Goal: Register for event/course

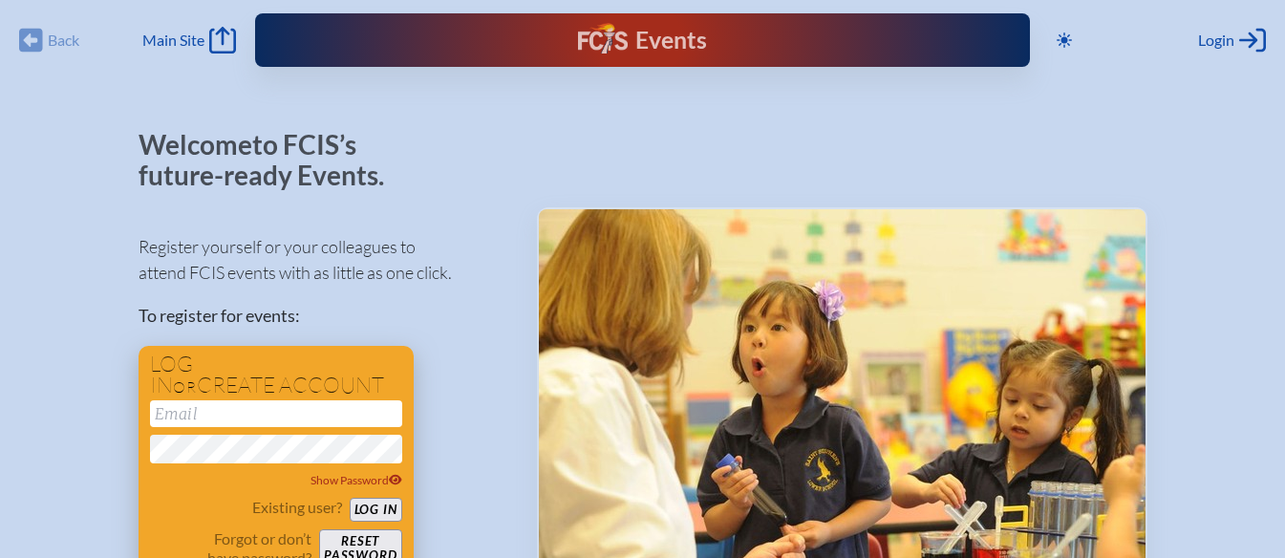
click at [214, 414] on input "email" at bounding box center [276, 413] width 252 height 27
type input "Principal@capstoneocala.com"
click at [350, 498] on button "Log in" at bounding box center [376, 510] width 53 height 24
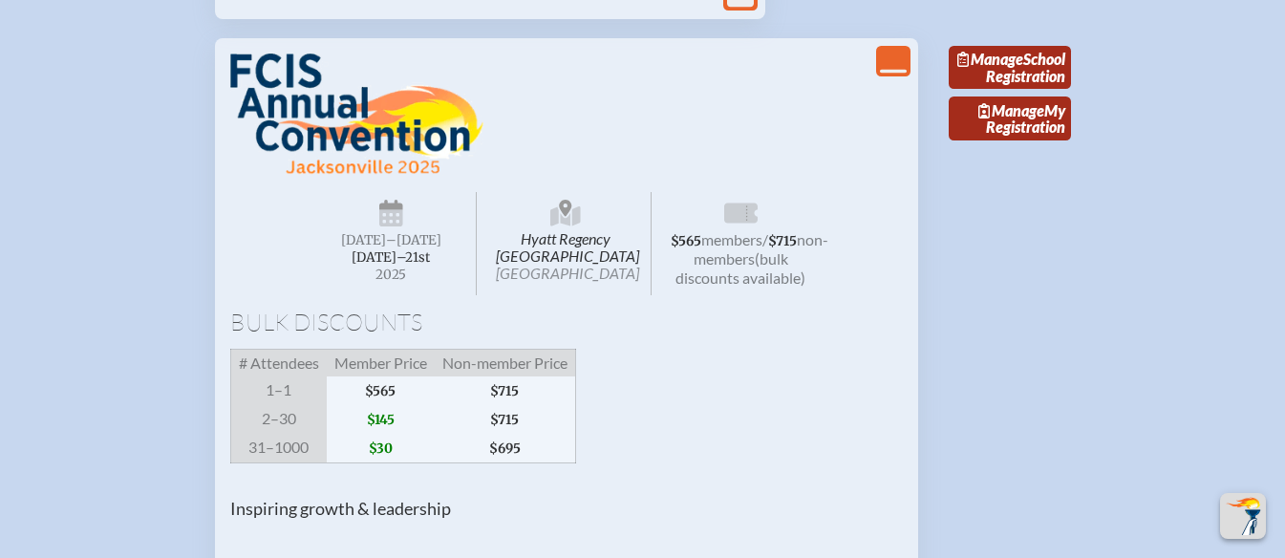
scroll to position [1473, 0]
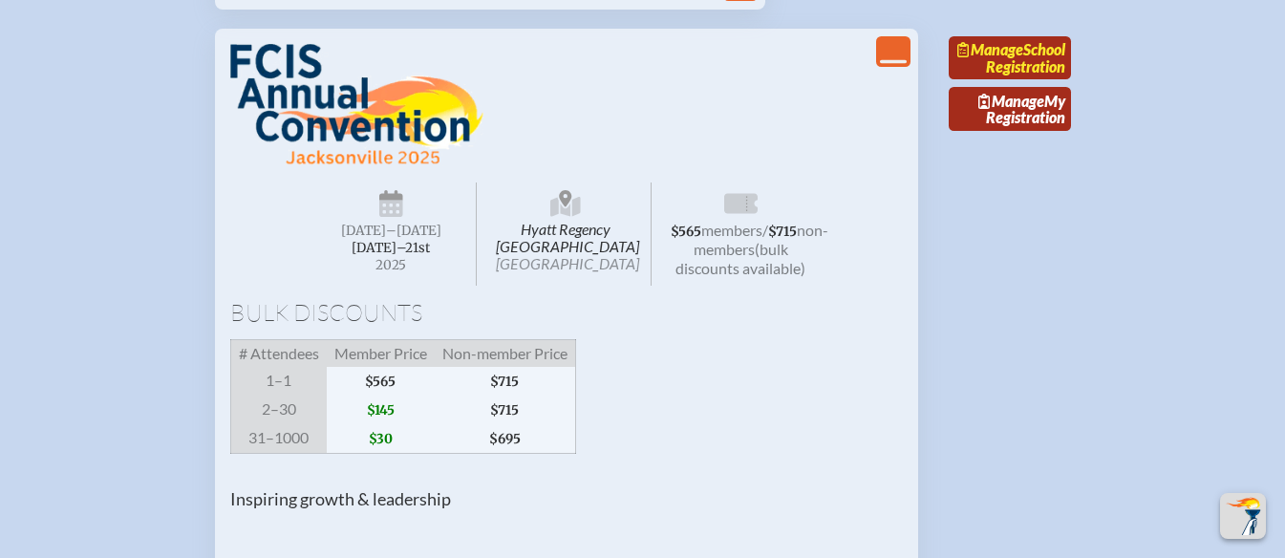
click at [1019, 80] on link "Manage School Registration" at bounding box center [1010, 58] width 122 height 44
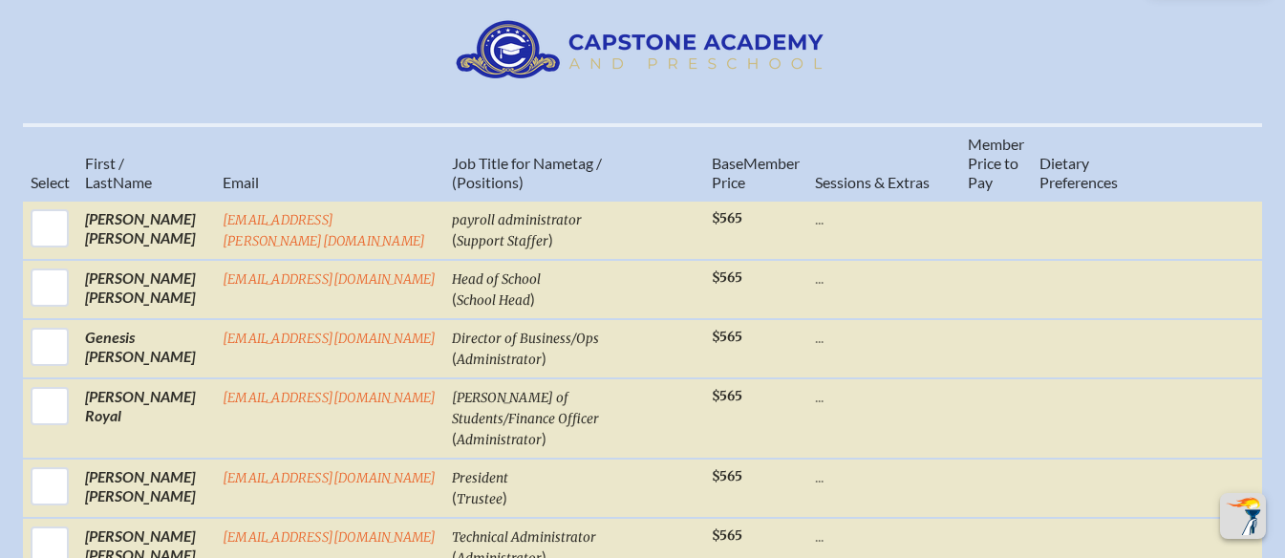
scroll to position [757, 0]
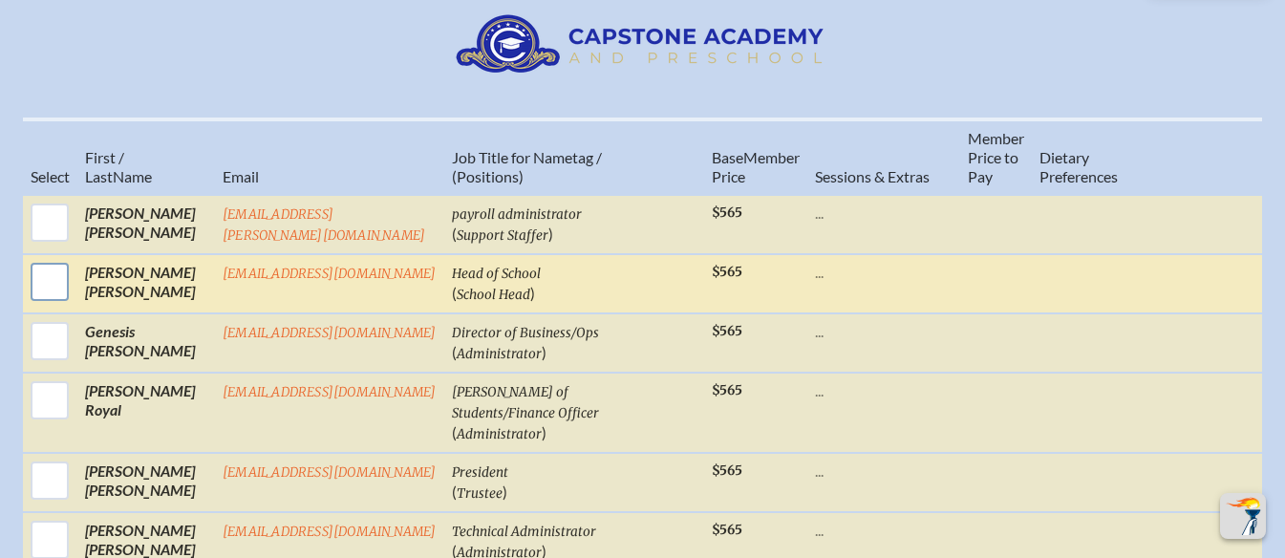
click at [45, 300] on input "checkbox" at bounding box center [50, 282] width 48 height 48
checkbox input "true"
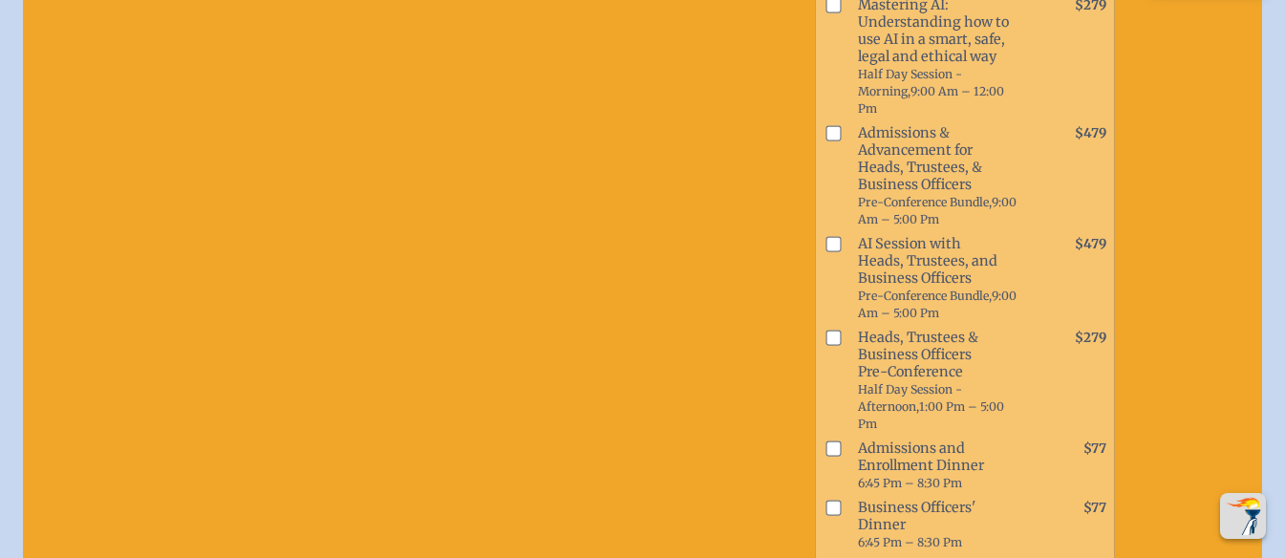
scroll to position [1194, 0]
click at [825, 140] on input "checkbox" at bounding box center [832, 132] width 15 height 15
checkbox input "true"
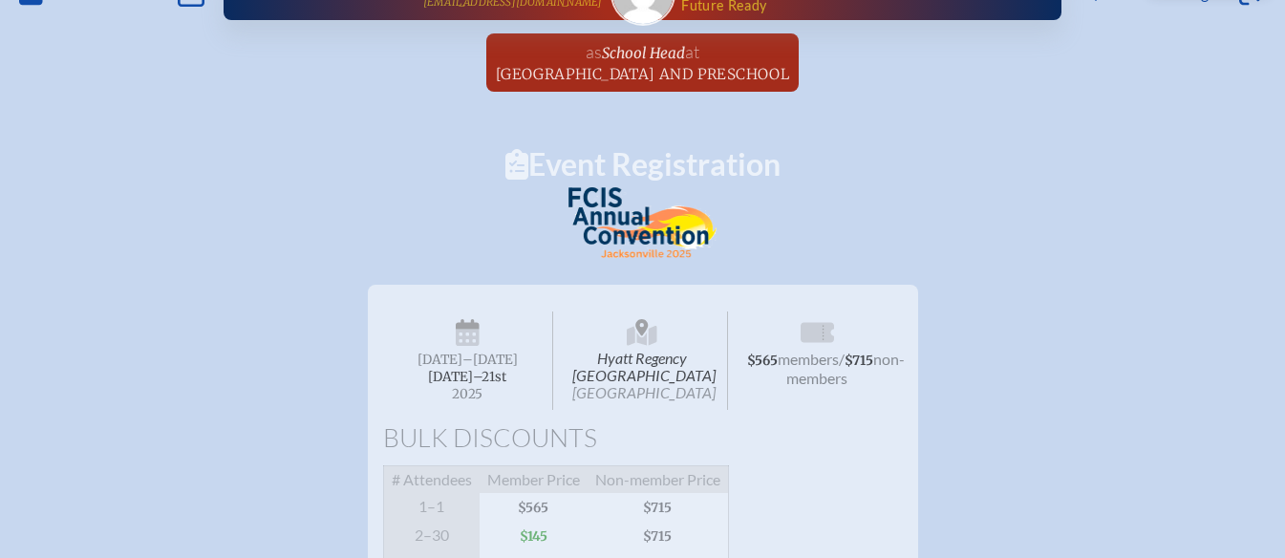
scroll to position [0, 0]
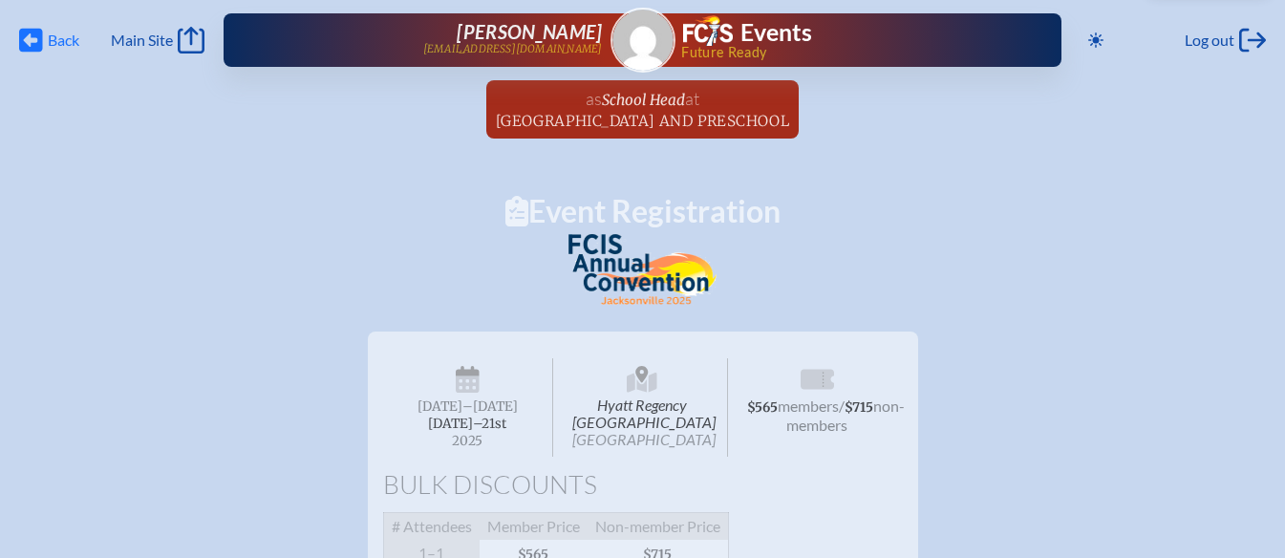
click at [53, 37] on span "Back" at bounding box center [64, 40] width 32 height 19
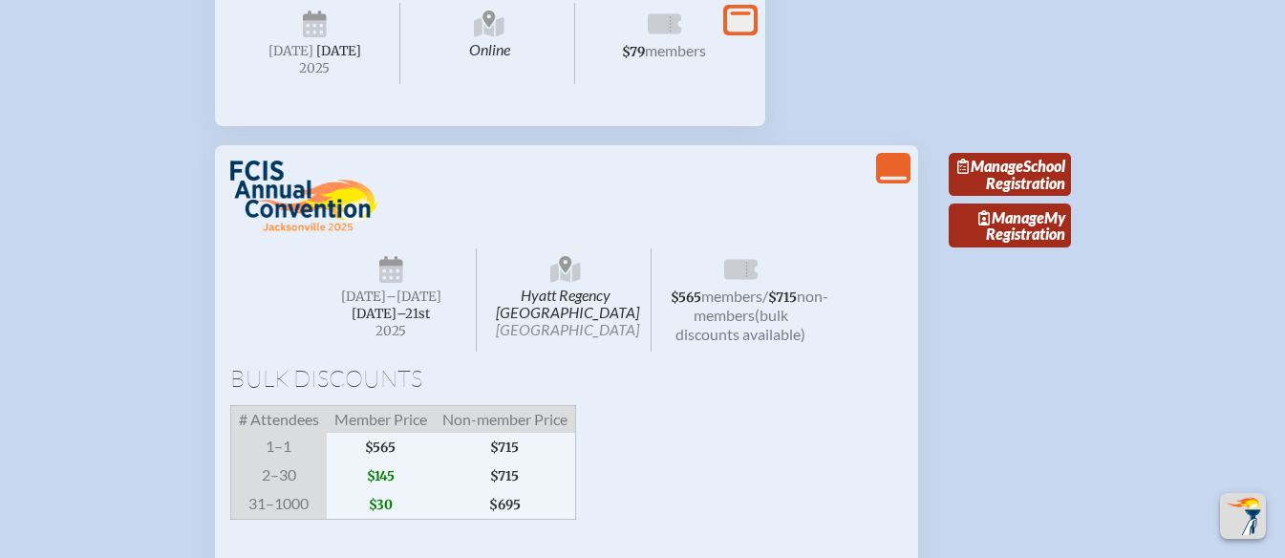
scroll to position [1314, 0]
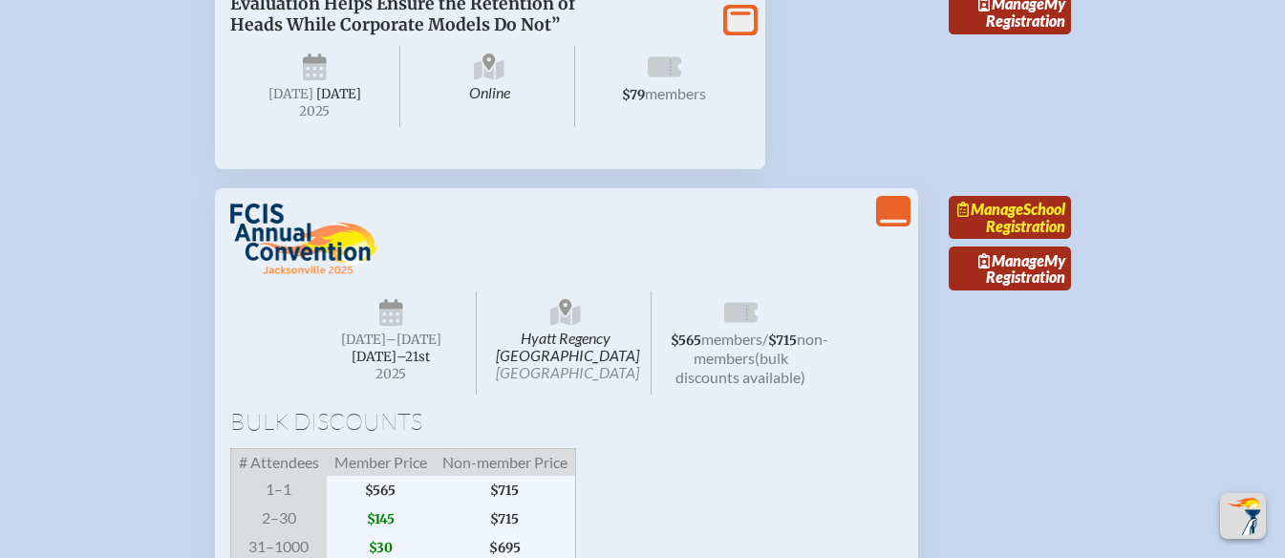
click at [1035, 240] on link "Manage School Registration" at bounding box center [1010, 218] width 122 height 44
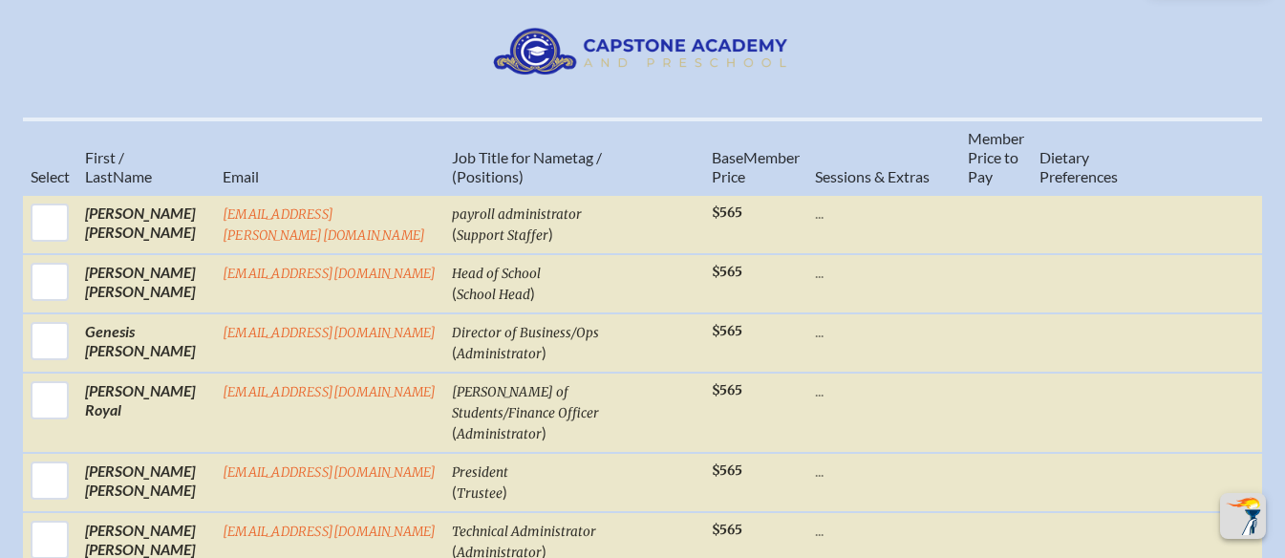
scroll to position [876, 0]
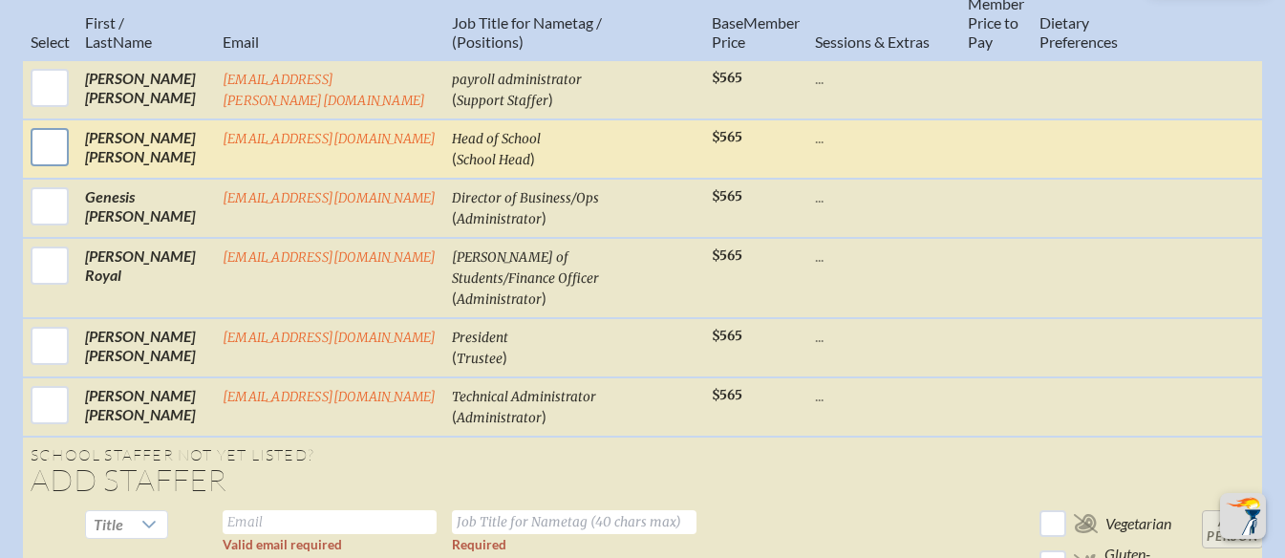
click at [33, 160] on input "checkbox" at bounding box center [50, 147] width 48 height 48
checkbox input "true"
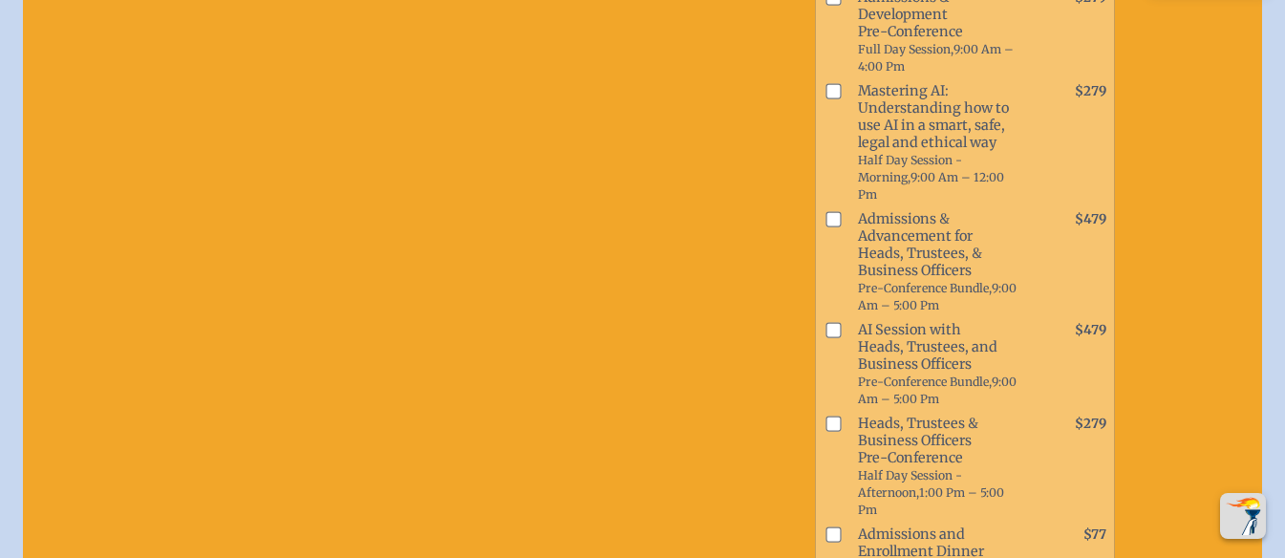
scroll to position [1115, 0]
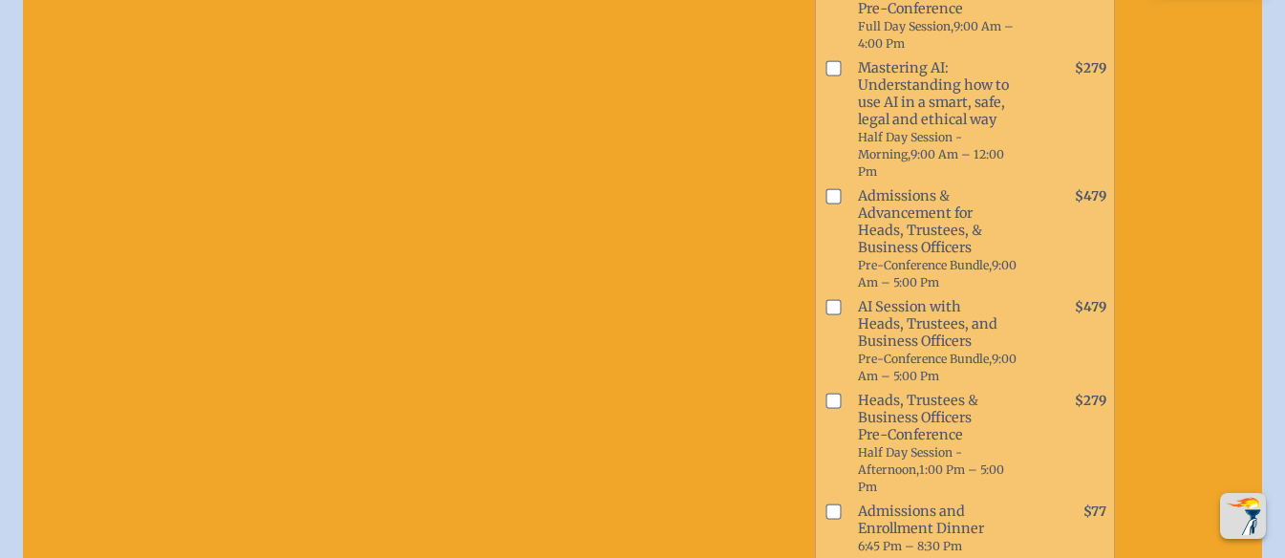
click at [825, 204] on input "checkbox" at bounding box center [832, 195] width 15 height 15
checkbox input "true"
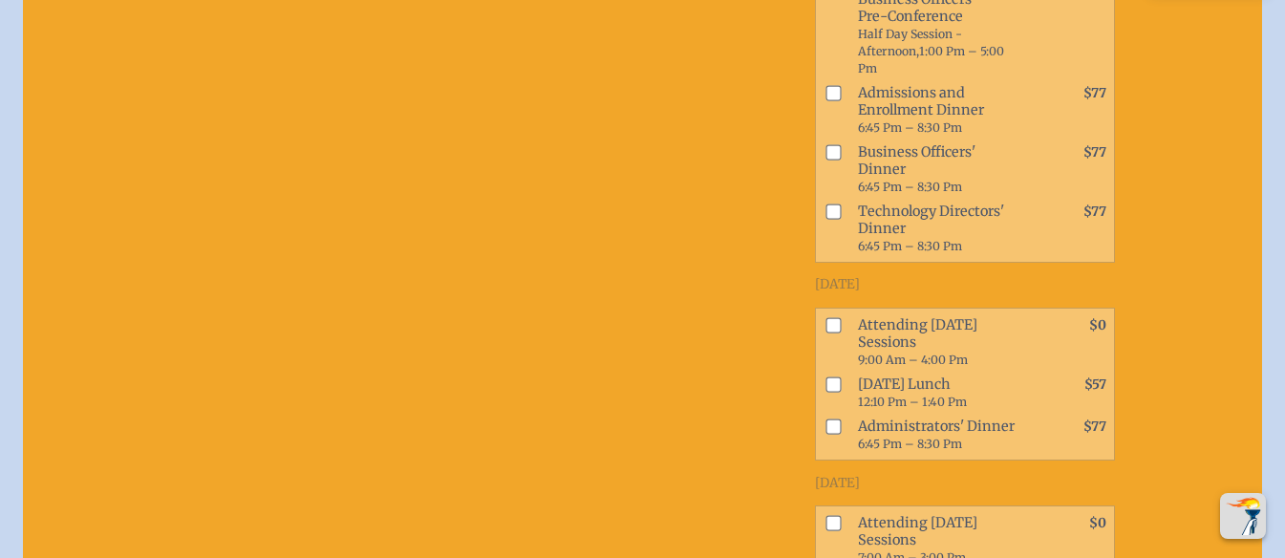
scroll to position [1672, 0]
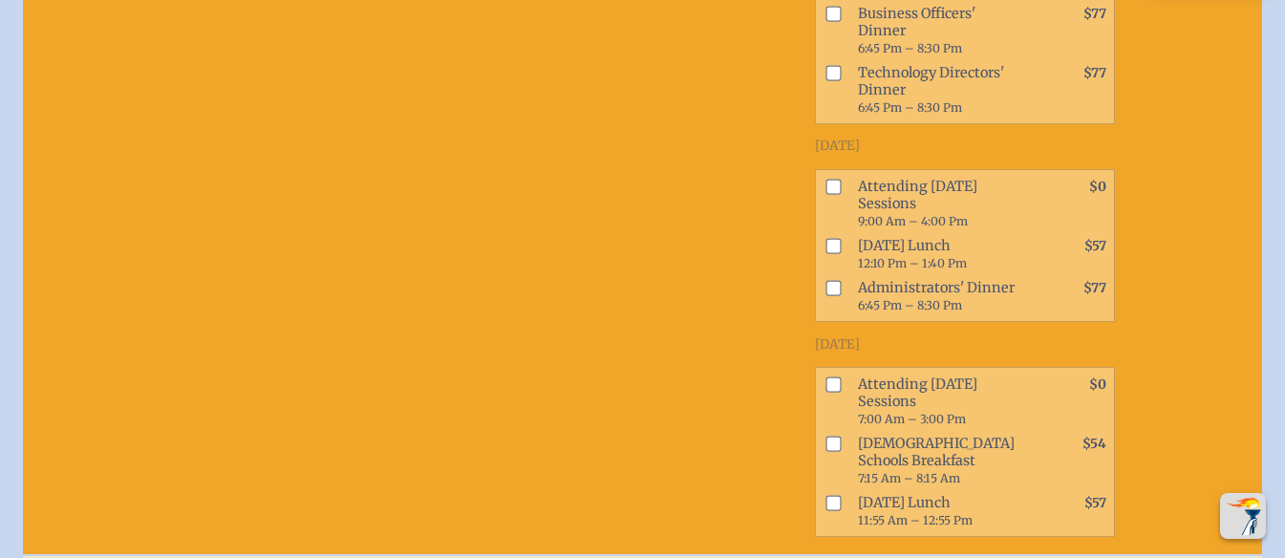
click at [825, 194] on input "checkbox" at bounding box center [832, 186] width 15 height 15
checkbox input "true"
click at [825, 253] on input "checkbox" at bounding box center [832, 245] width 15 height 15
checkbox input "true"
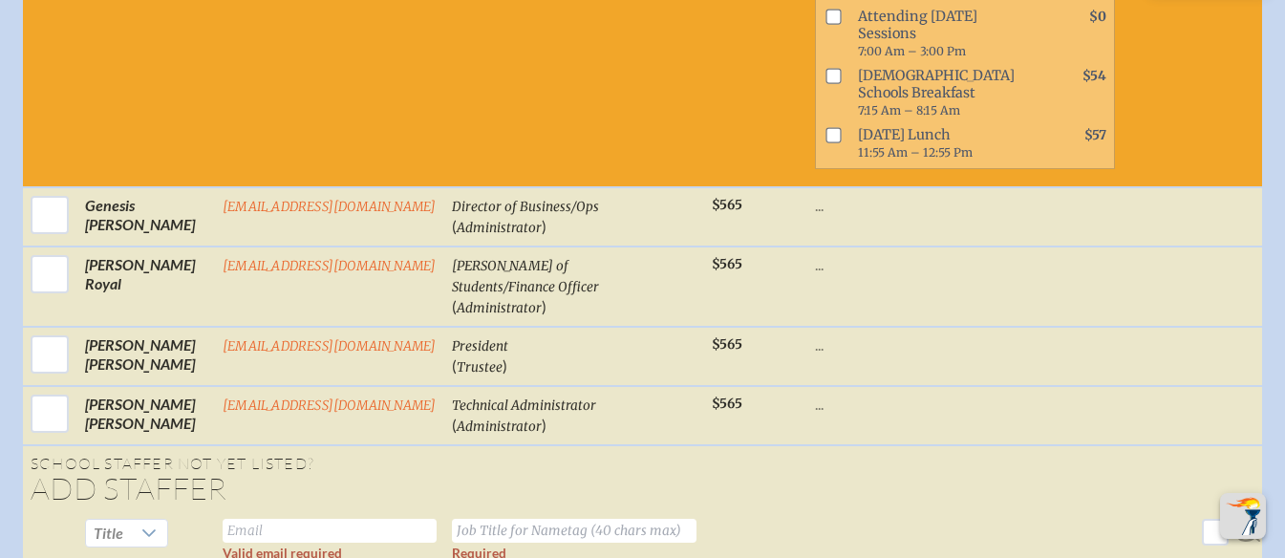
scroll to position [2190, 0]
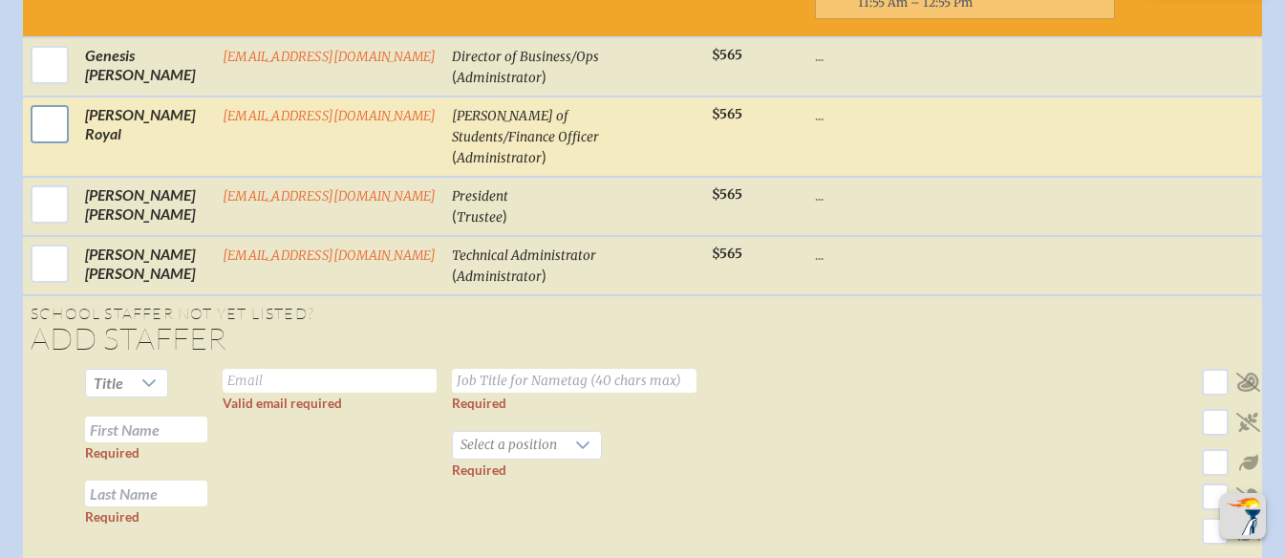
click at [53, 148] on input "checkbox" at bounding box center [50, 124] width 48 height 48
checkbox input "true"
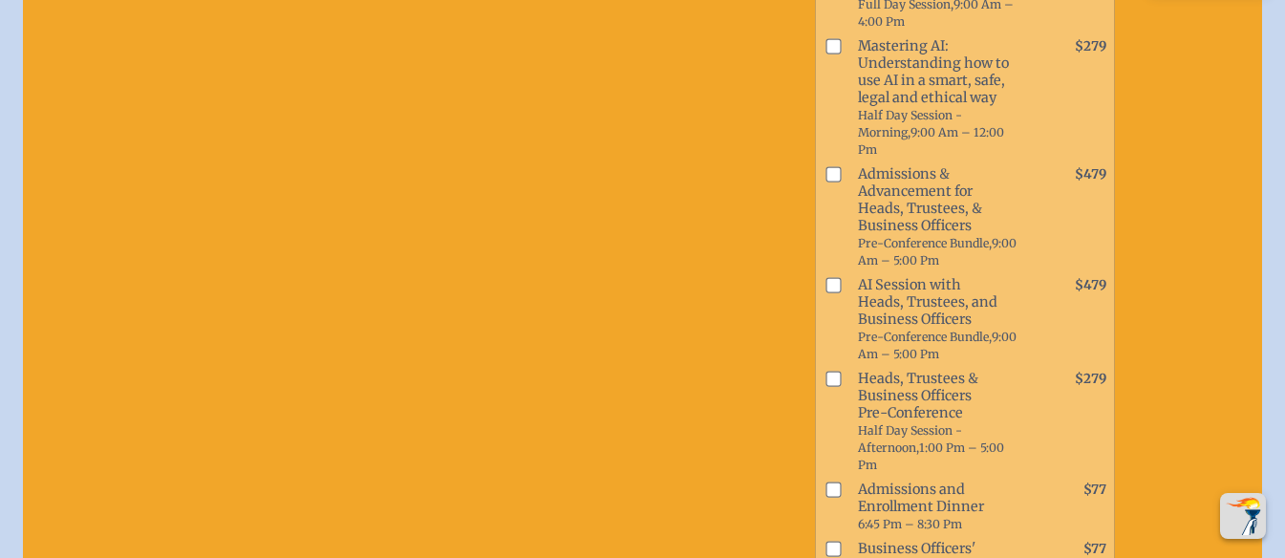
scroll to position [2429, 0]
click at [825, 182] on input "checkbox" at bounding box center [832, 173] width 15 height 15
checkbox input "true"
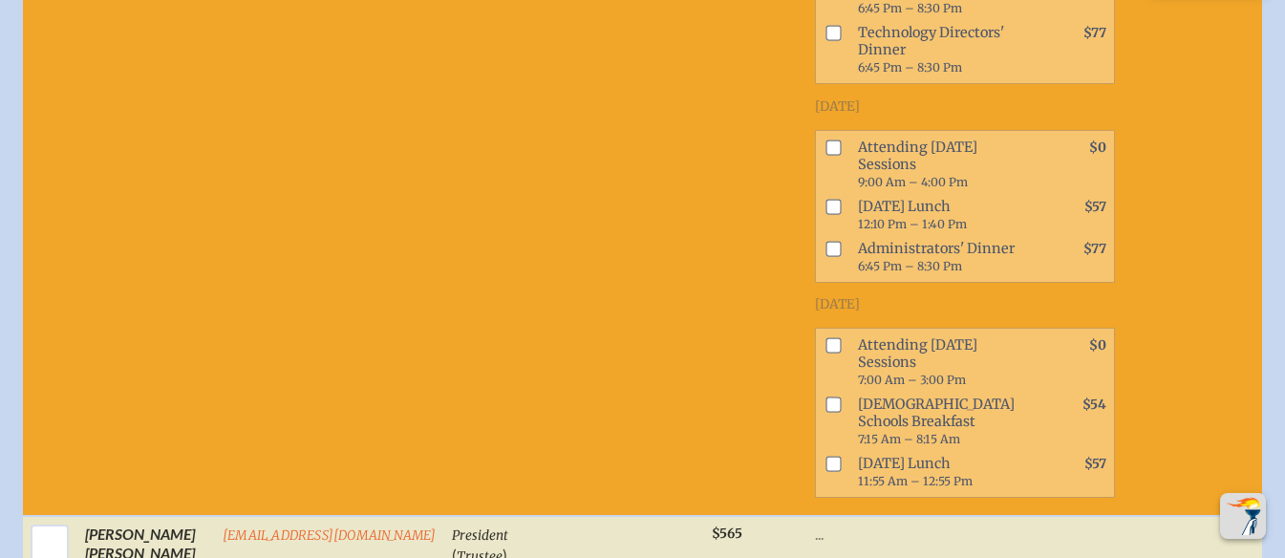
scroll to position [3066, 0]
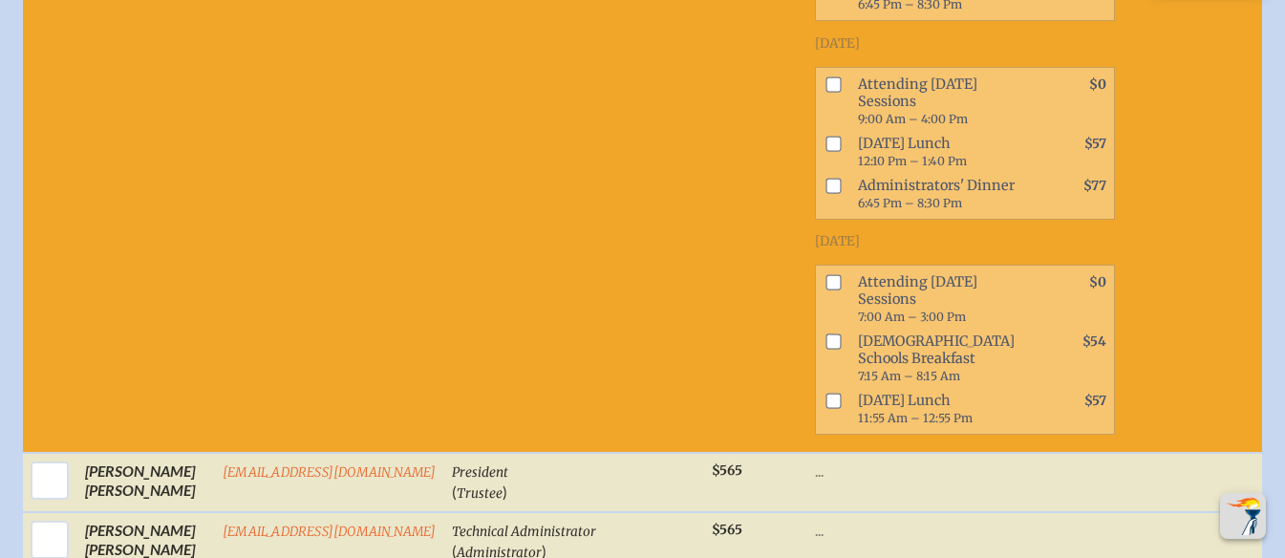
click at [825, 92] on input "checkbox" at bounding box center [832, 83] width 15 height 15
checkbox input "true"
drag, startPoint x: 796, startPoint y: 278, endPoint x: 774, endPoint y: 284, distance: 22.7
click at [825, 151] on input "checkbox" at bounding box center [832, 143] width 15 height 15
checkbox input "true"
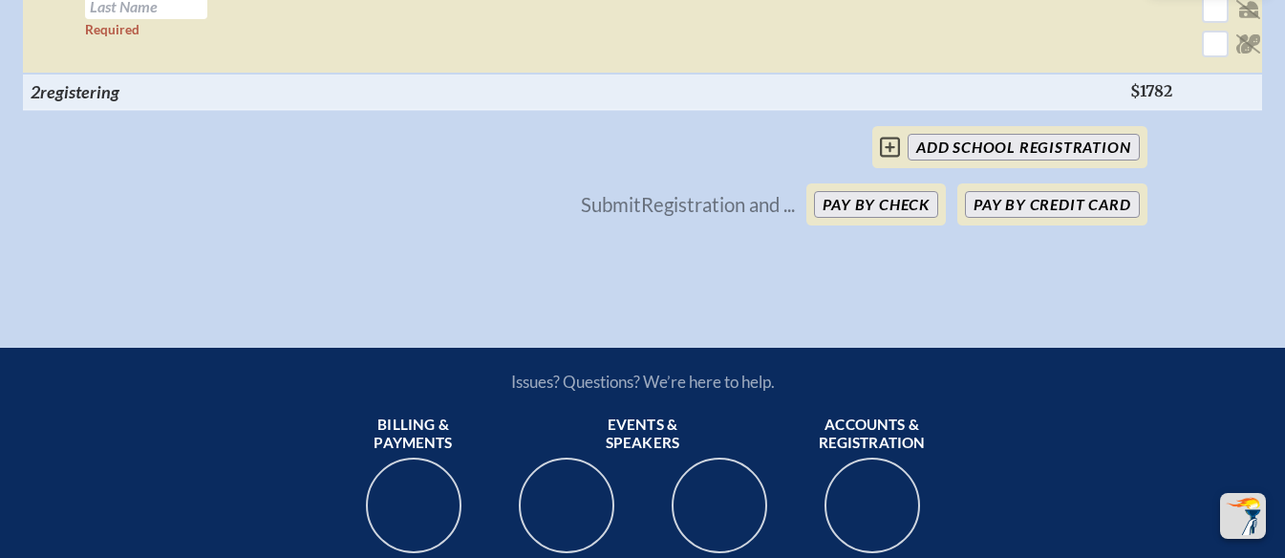
scroll to position [3862, 0]
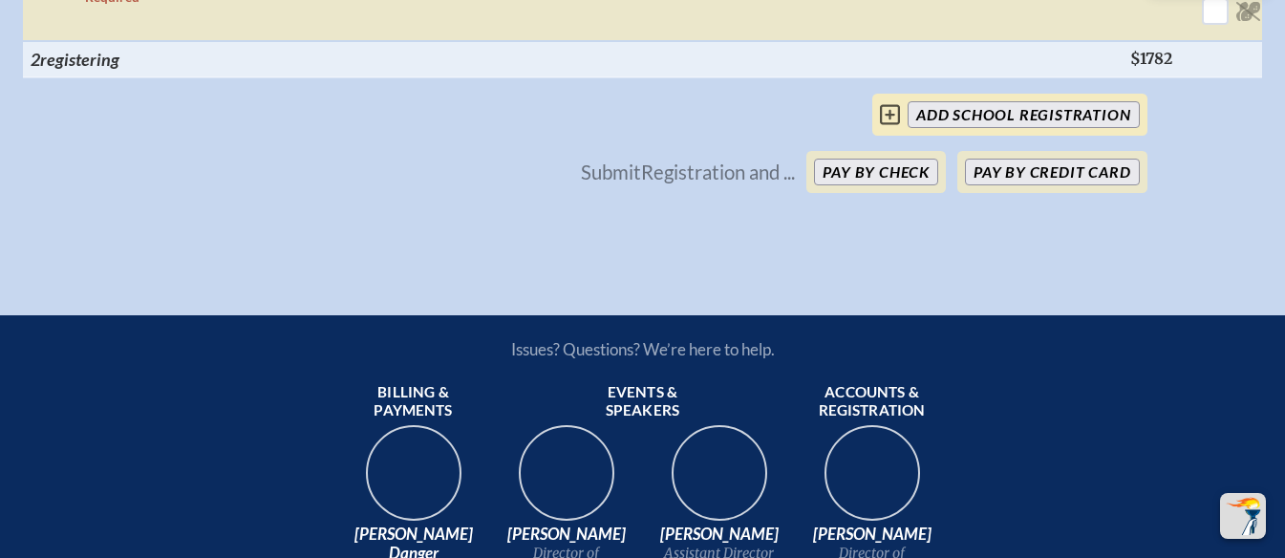
click at [894, 126] on icon at bounding box center [890, 114] width 20 height 23
click at [1034, 128] on input "add School Registration" at bounding box center [1023, 114] width 231 height 27
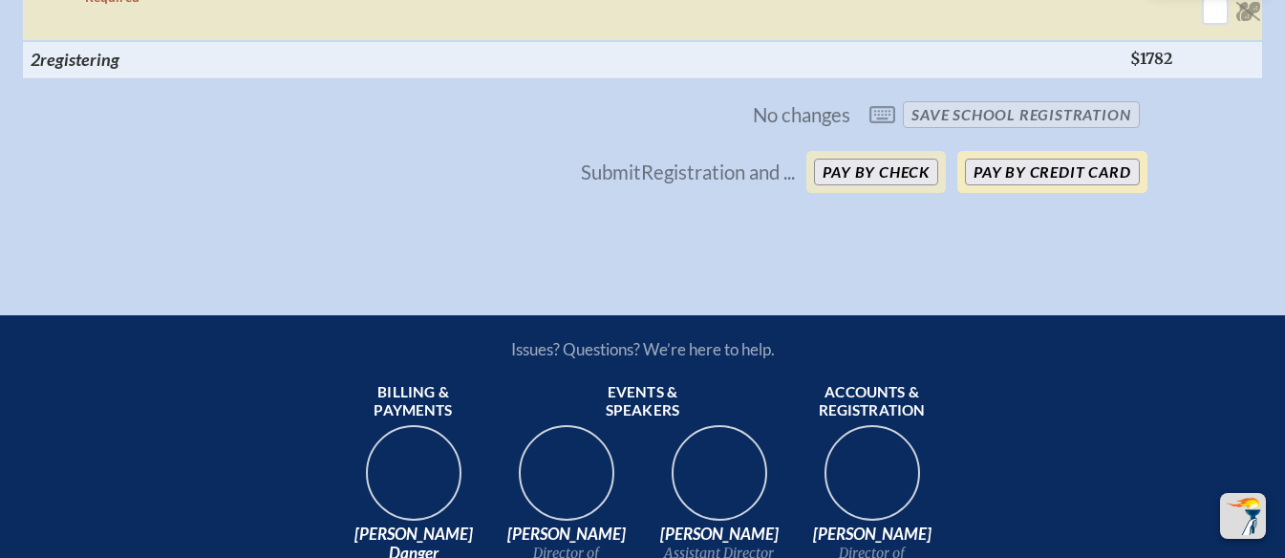
click at [1038, 185] on button "Pay by Credit Card" at bounding box center [1052, 172] width 174 height 27
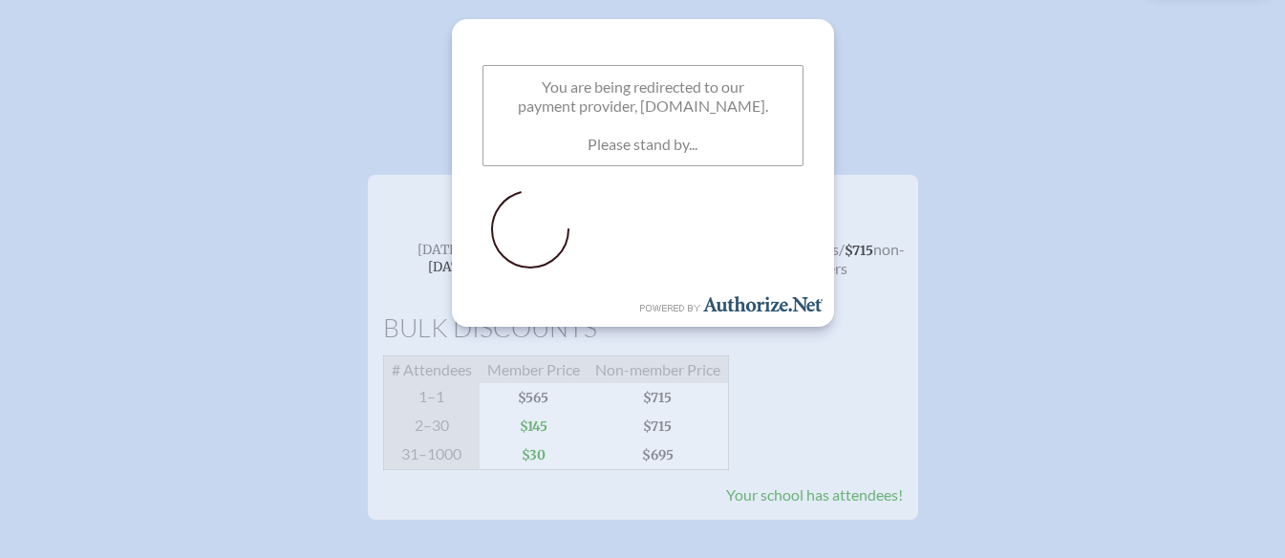
scroll to position [166, 0]
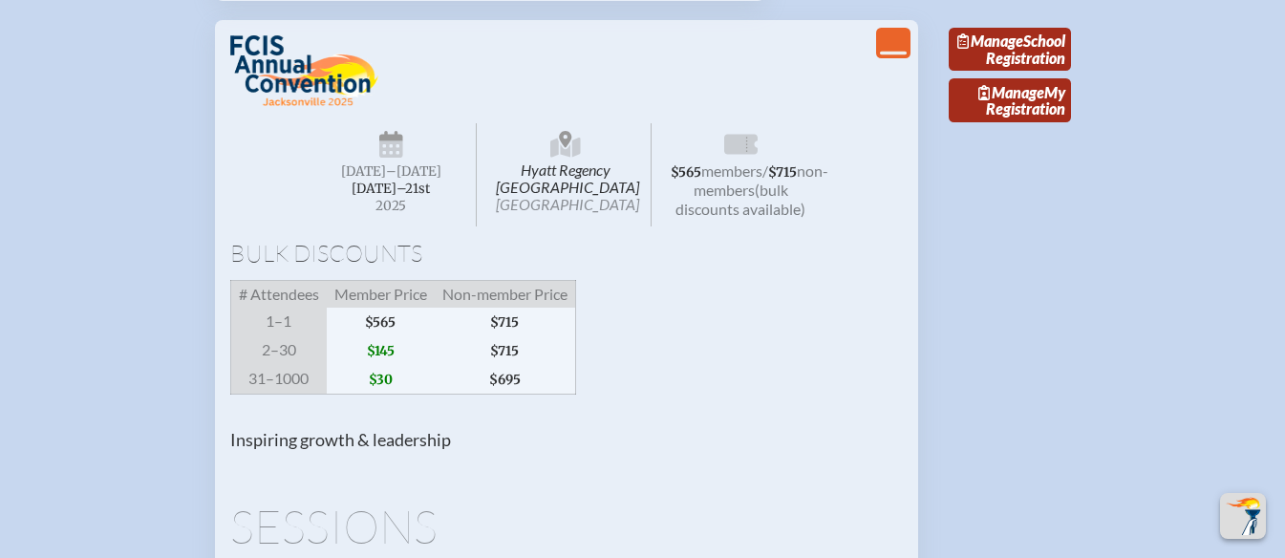
scroll to position [1433, 0]
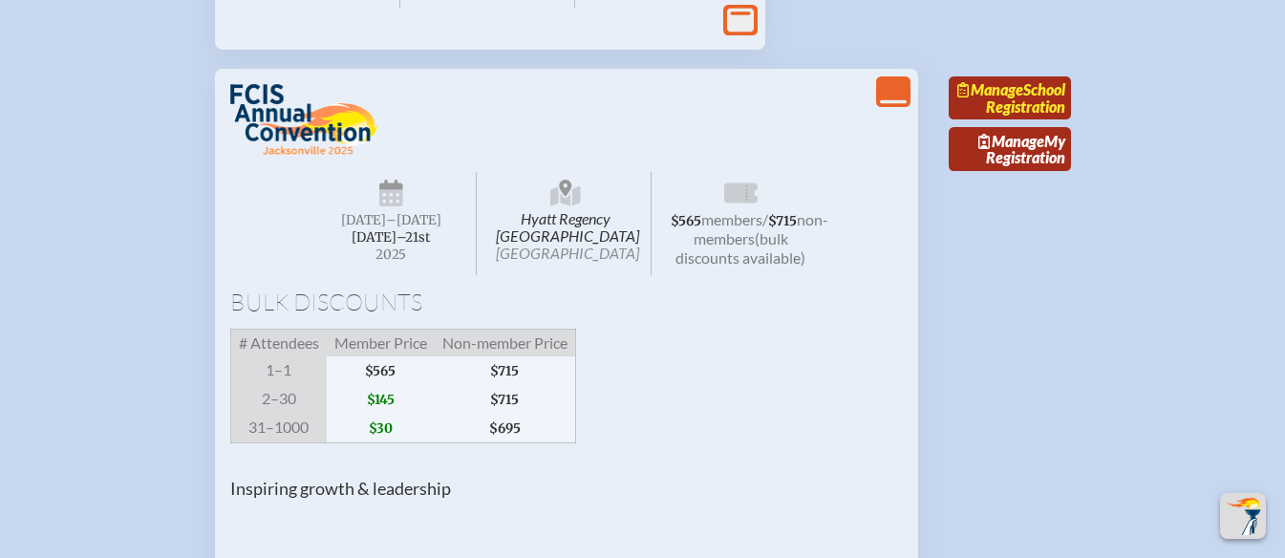
click at [1051, 120] on link "Manage School Registration" at bounding box center [1010, 98] width 122 height 44
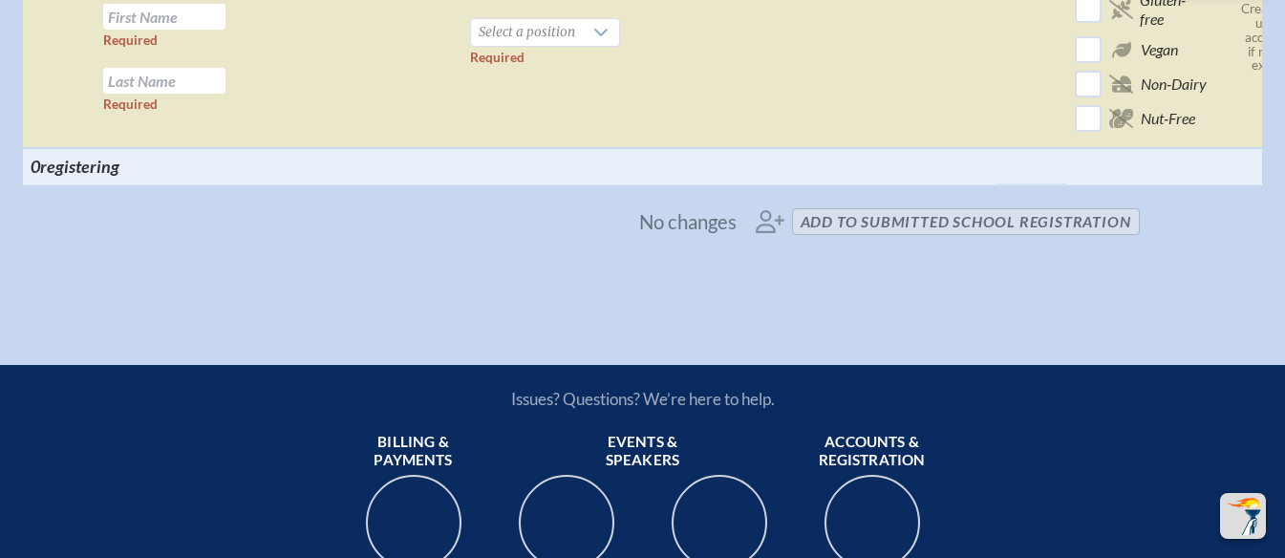
scroll to position [1712, 0]
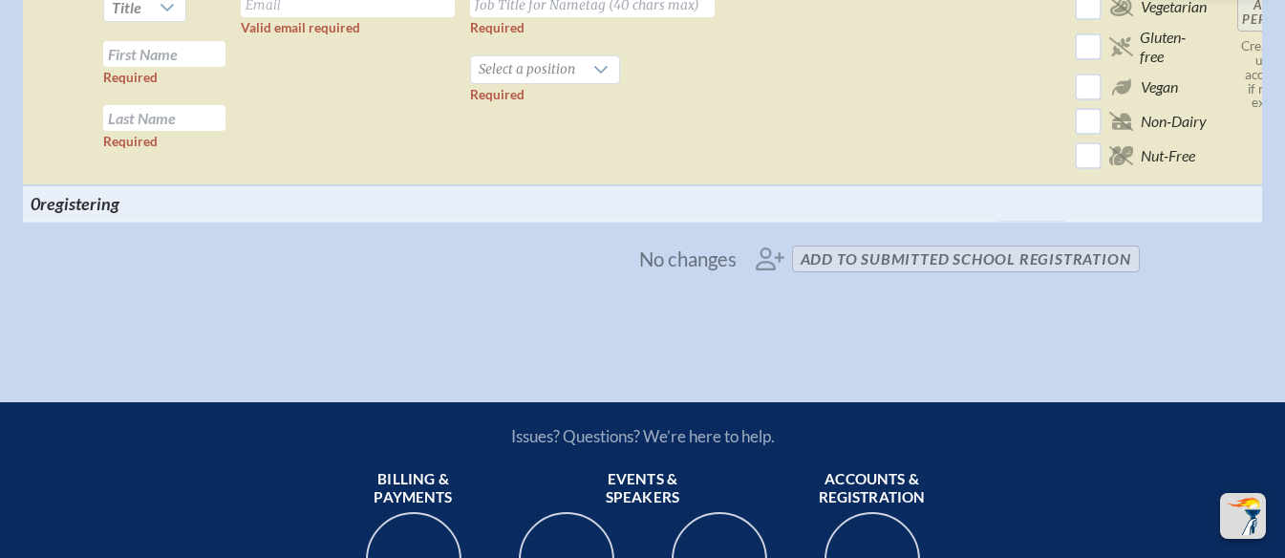
click at [935, 280] on span "No changes add to submitted School Registration" at bounding box center [643, 259] width 1009 height 42
click at [774, 280] on span "No changes add to submitted School Registration" at bounding box center [643, 259] width 1009 height 42
click at [890, 280] on span "No changes add to submitted School Registration" at bounding box center [643, 259] width 1009 height 42
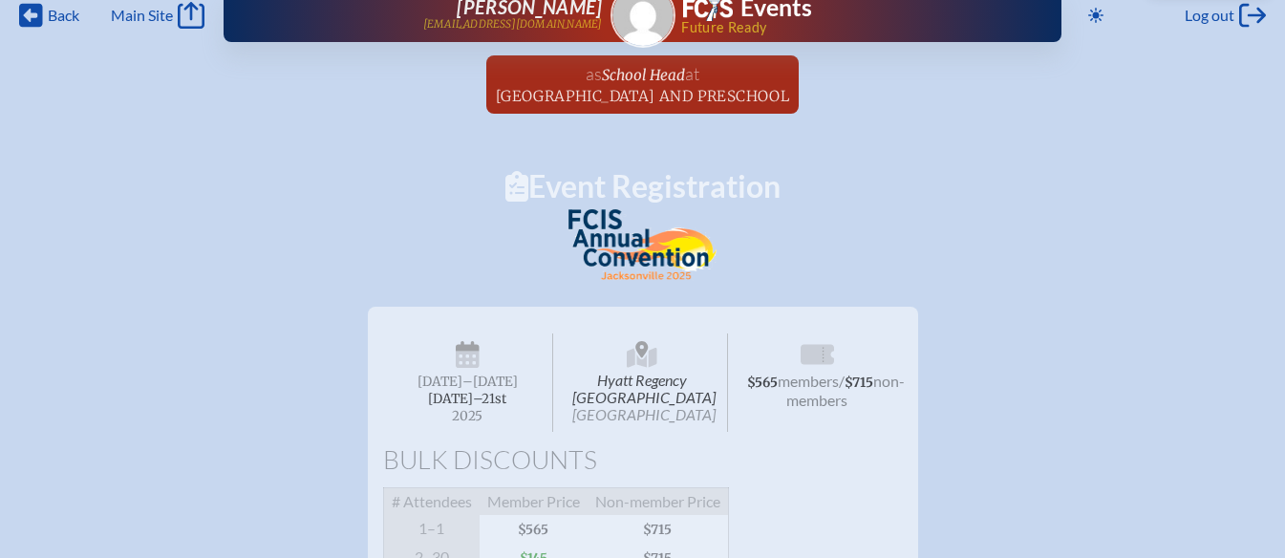
scroll to position [0, 0]
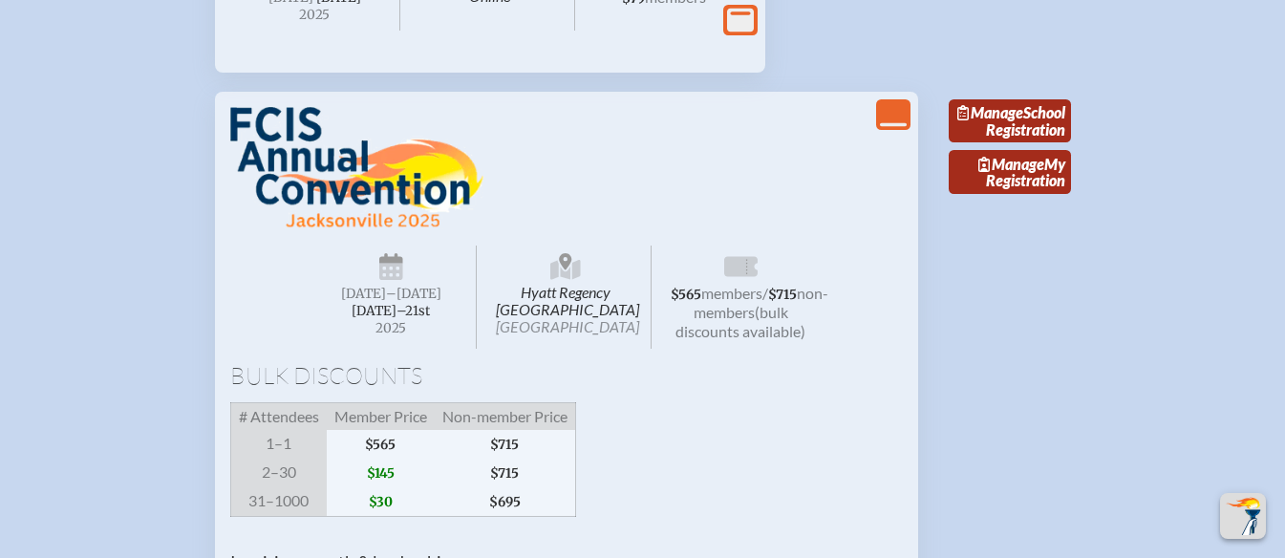
scroll to position [1354, 0]
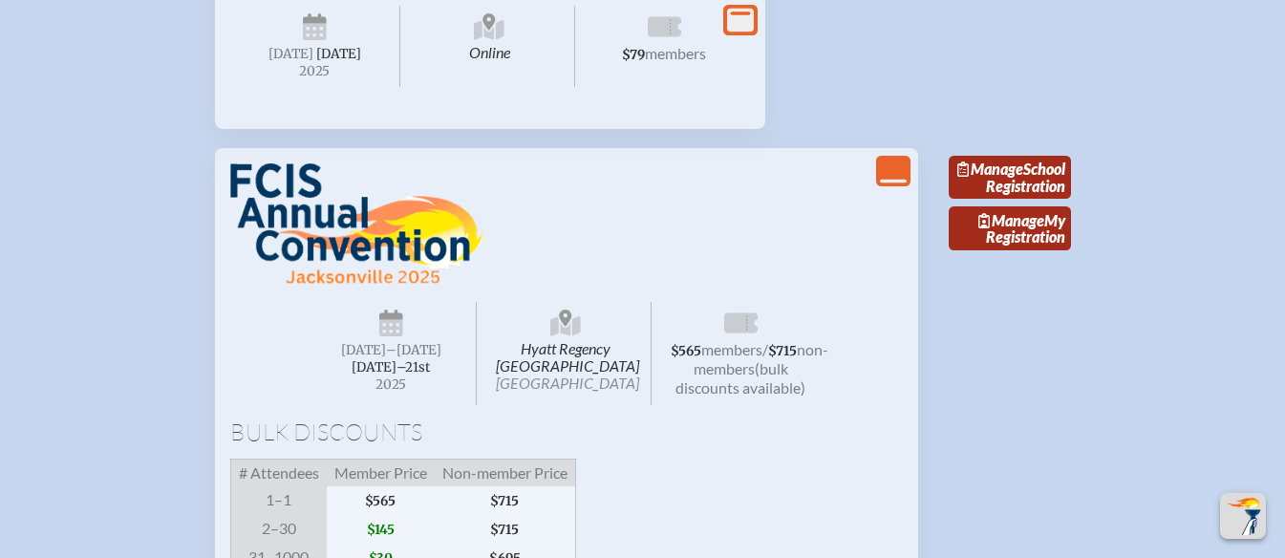
click at [899, 184] on icon "View Less" at bounding box center [893, 171] width 27 height 27
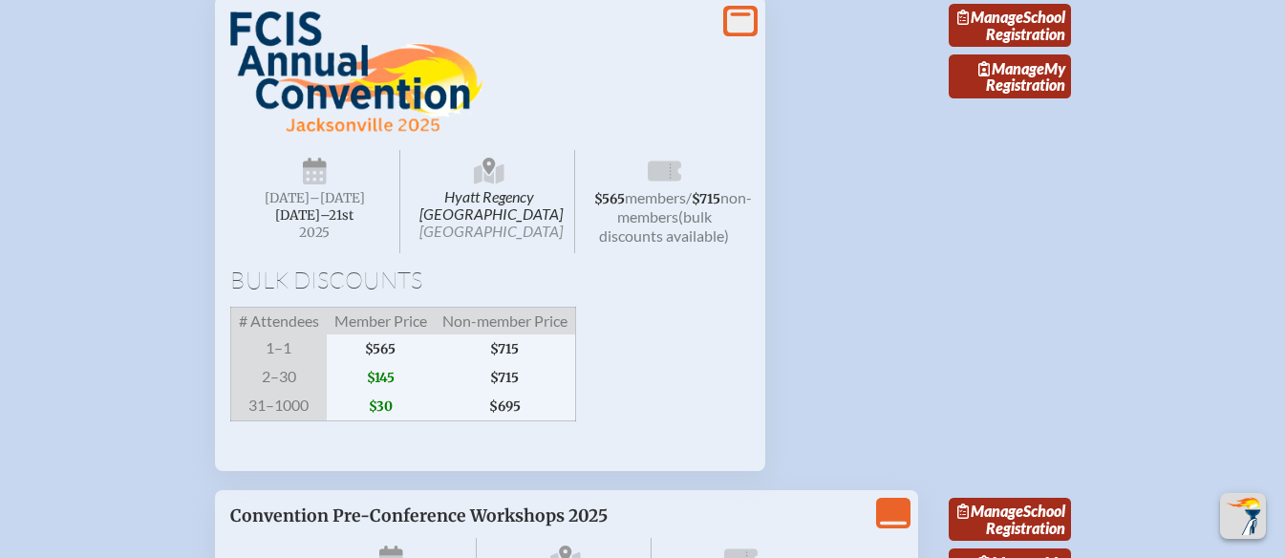
scroll to position [1504, 0]
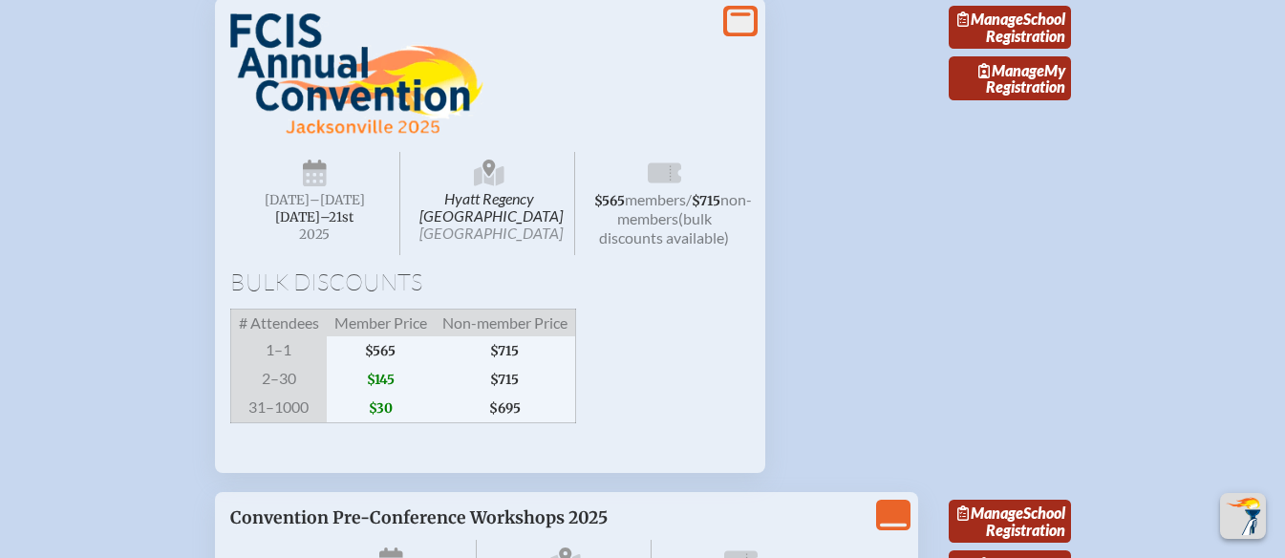
click at [289, 111] on img at bounding box center [356, 74] width 253 height 122
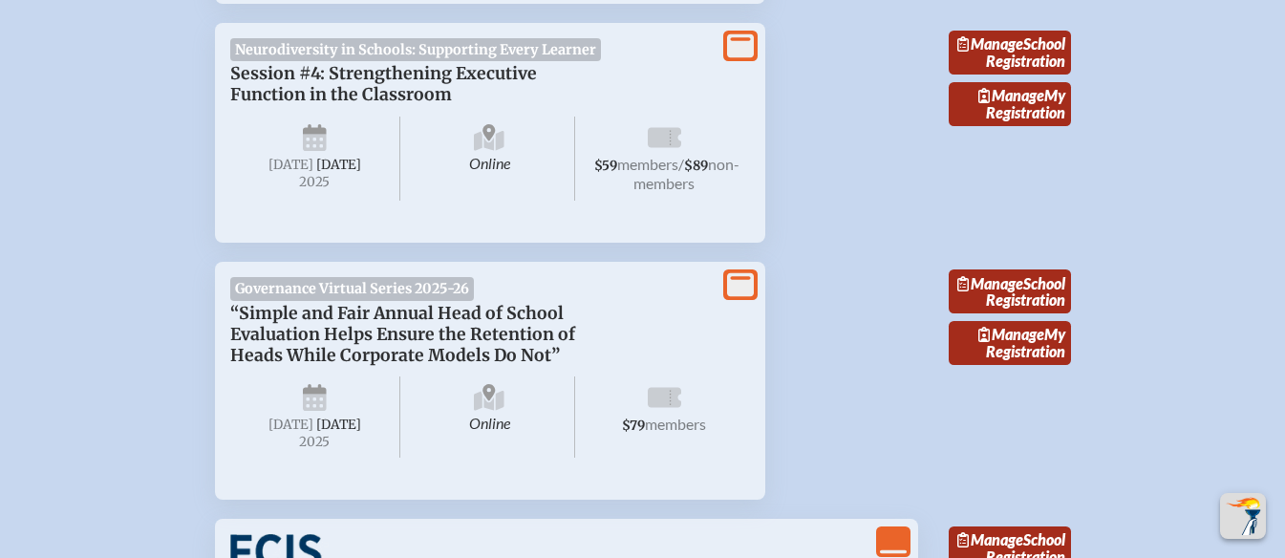
scroll to position [996, 0]
